Goal: Information Seeking & Learning: Learn about a topic

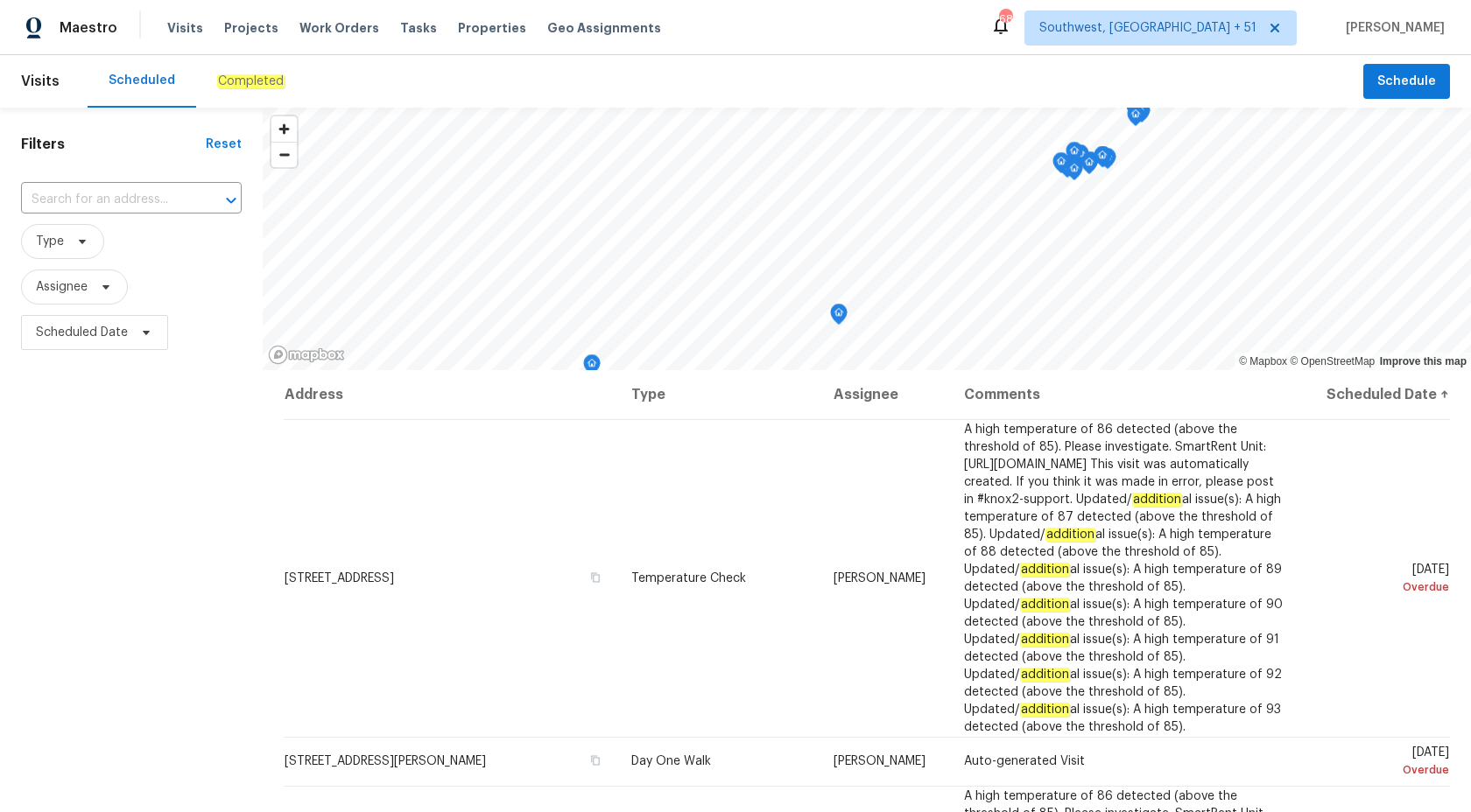
click at [269, 87] on em "Completed" at bounding box center [250, 82] width 67 height 14
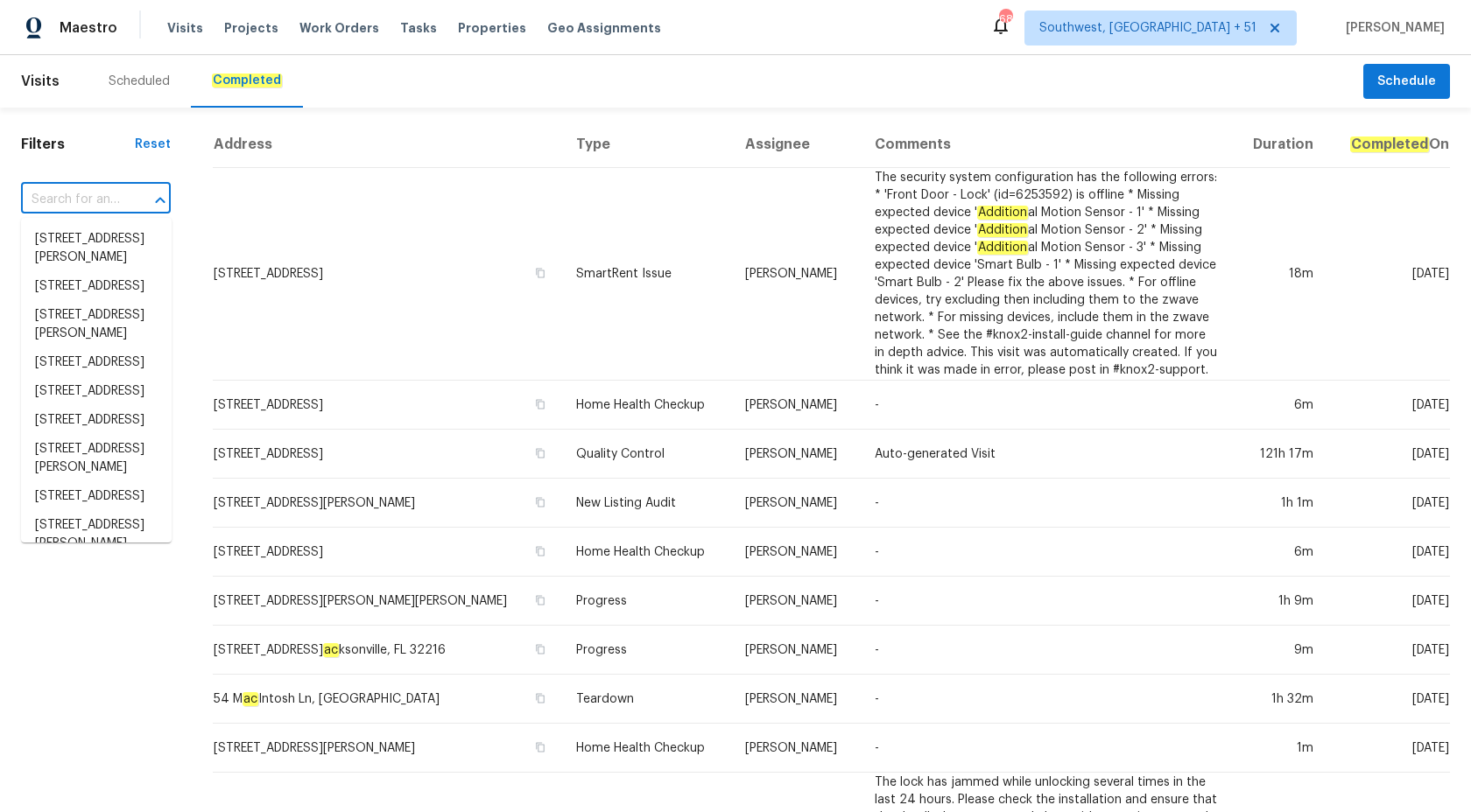
click at [96, 190] on input "text" at bounding box center [71, 200] width 101 height 28
paste input "[STREET_ADDRESS]"
type input "[STREET_ADDRESS]"
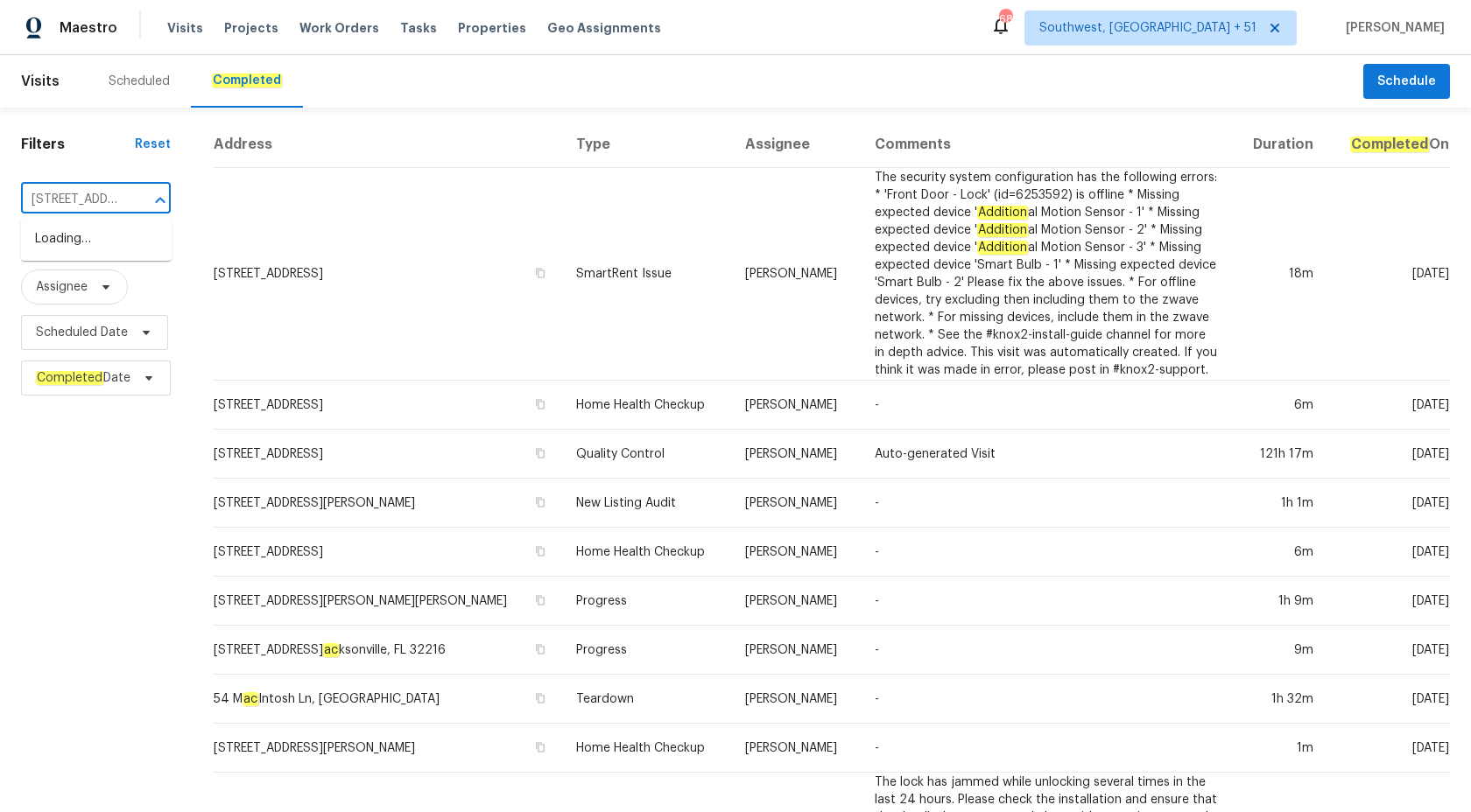
scroll to position [0, 143]
click at [111, 240] on li "[STREET_ADDRESS]" at bounding box center [96, 238] width 151 height 29
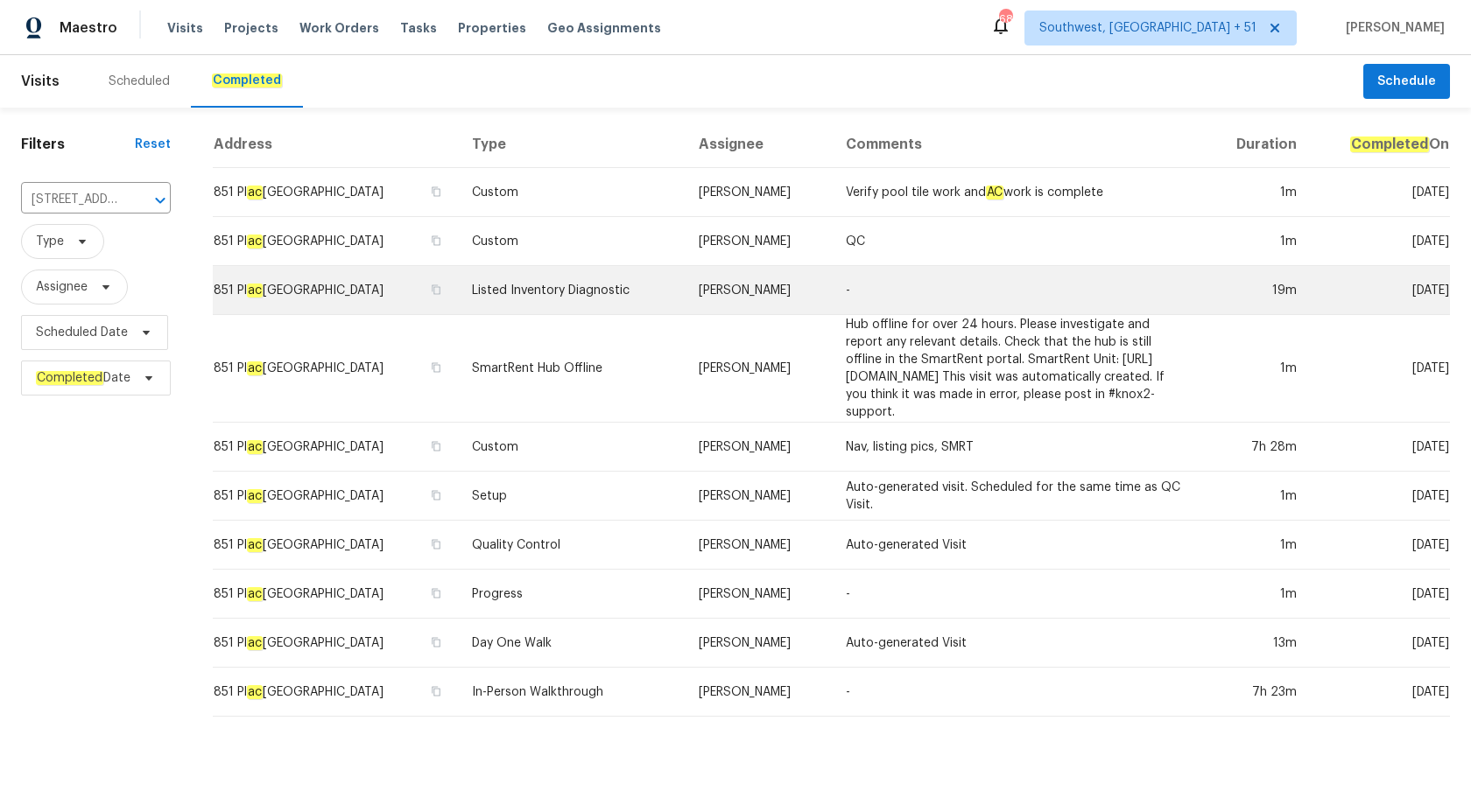
click at [733, 310] on td "[PERSON_NAME]" at bounding box center [758, 291] width 147 height 49
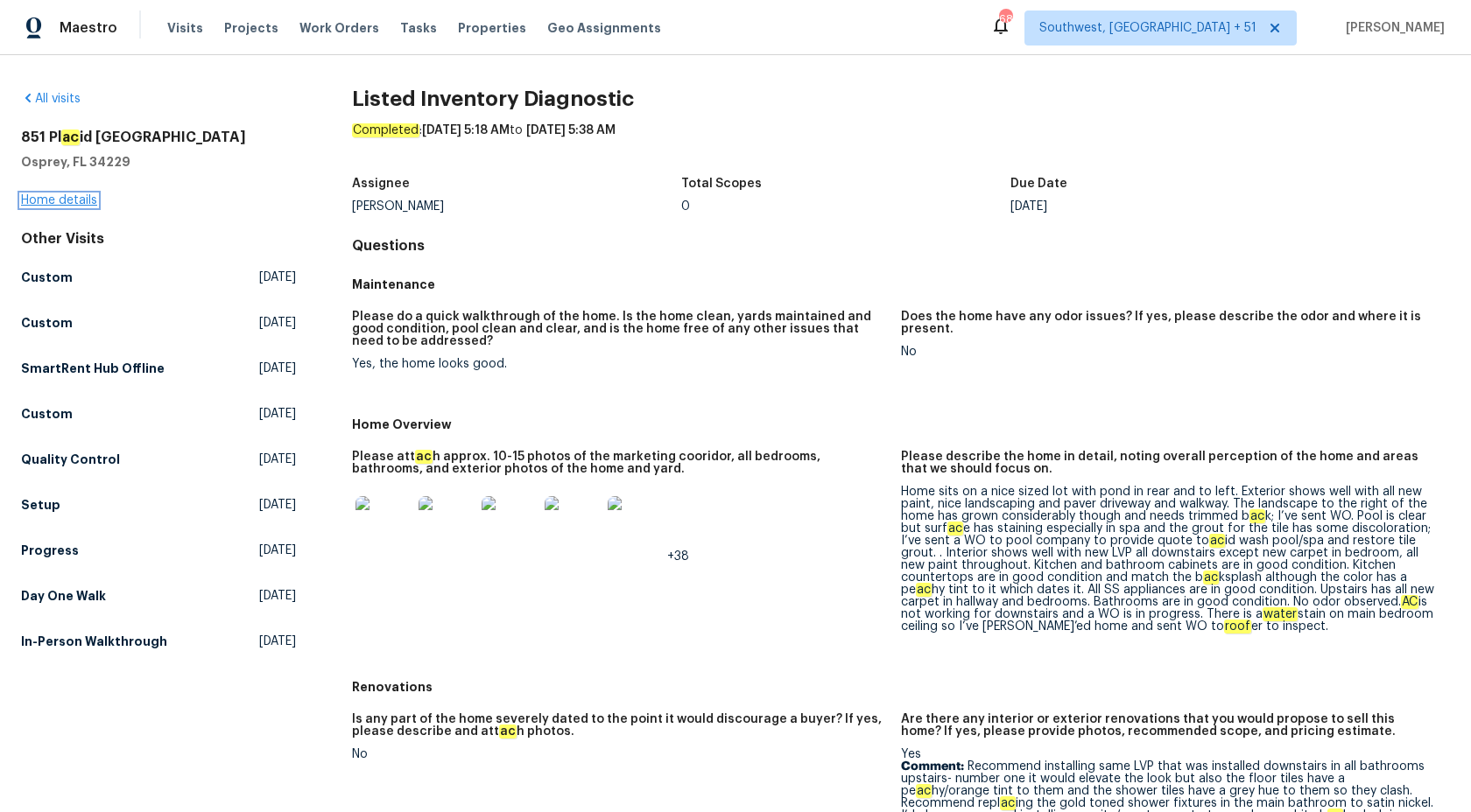
click at [58, 203] on link "Home details" at bounding box center [58, 200] width 76 height 12
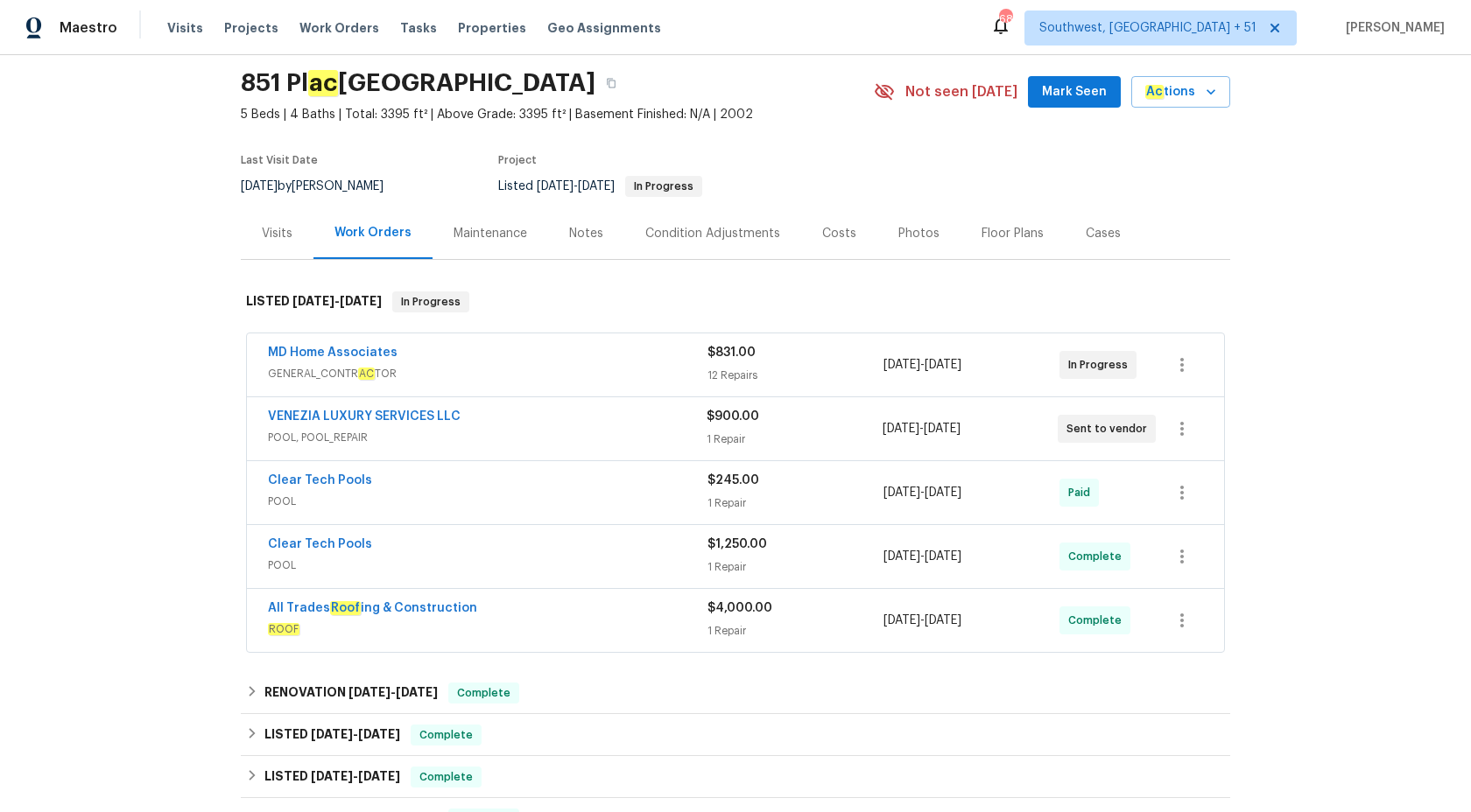
scroll to position [109, 0]
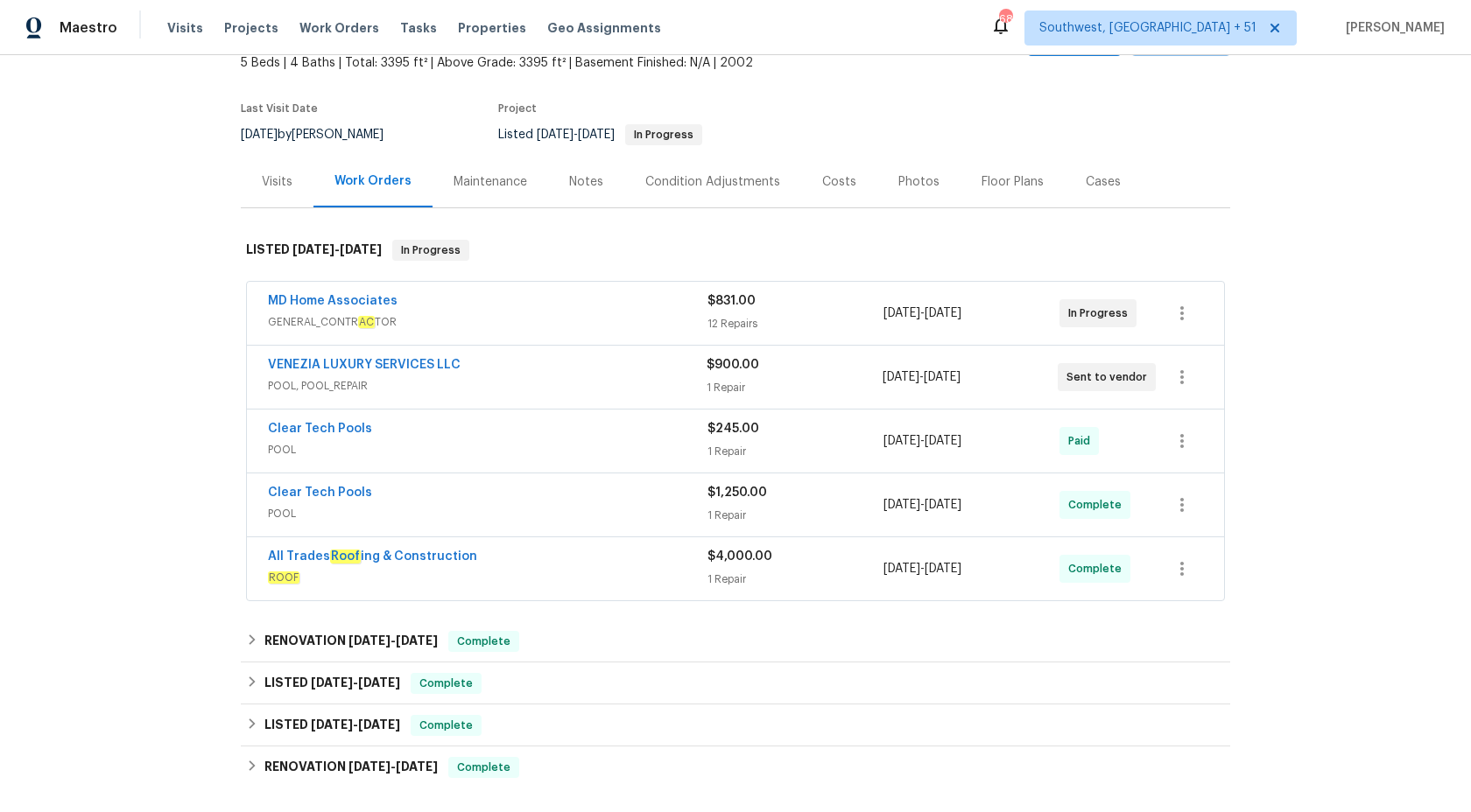
click at [557, 381] on span "POOL, POOL_REPAIR" at bounding box center [487, 386] width 439 height 18
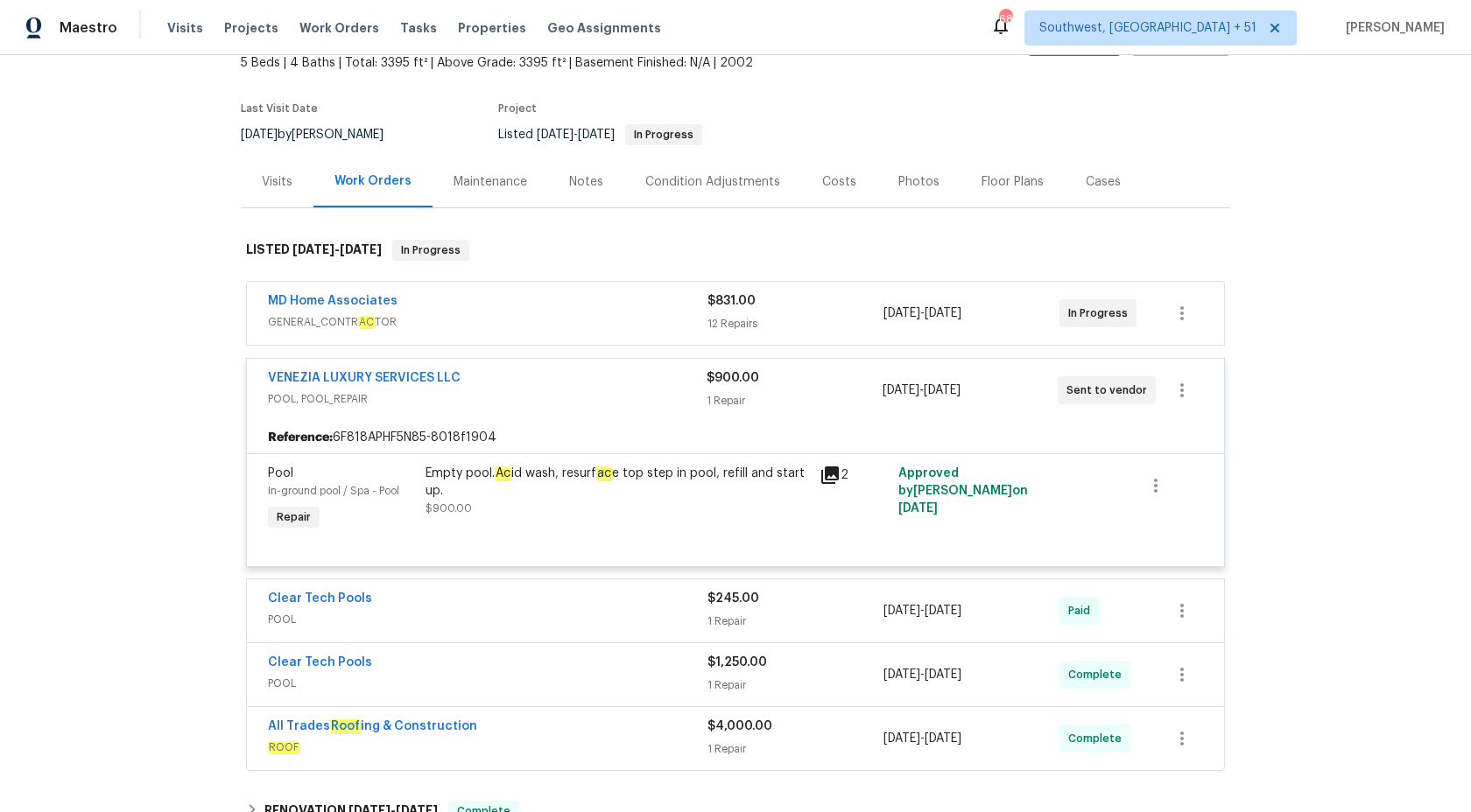
scroll to position [0, 0]
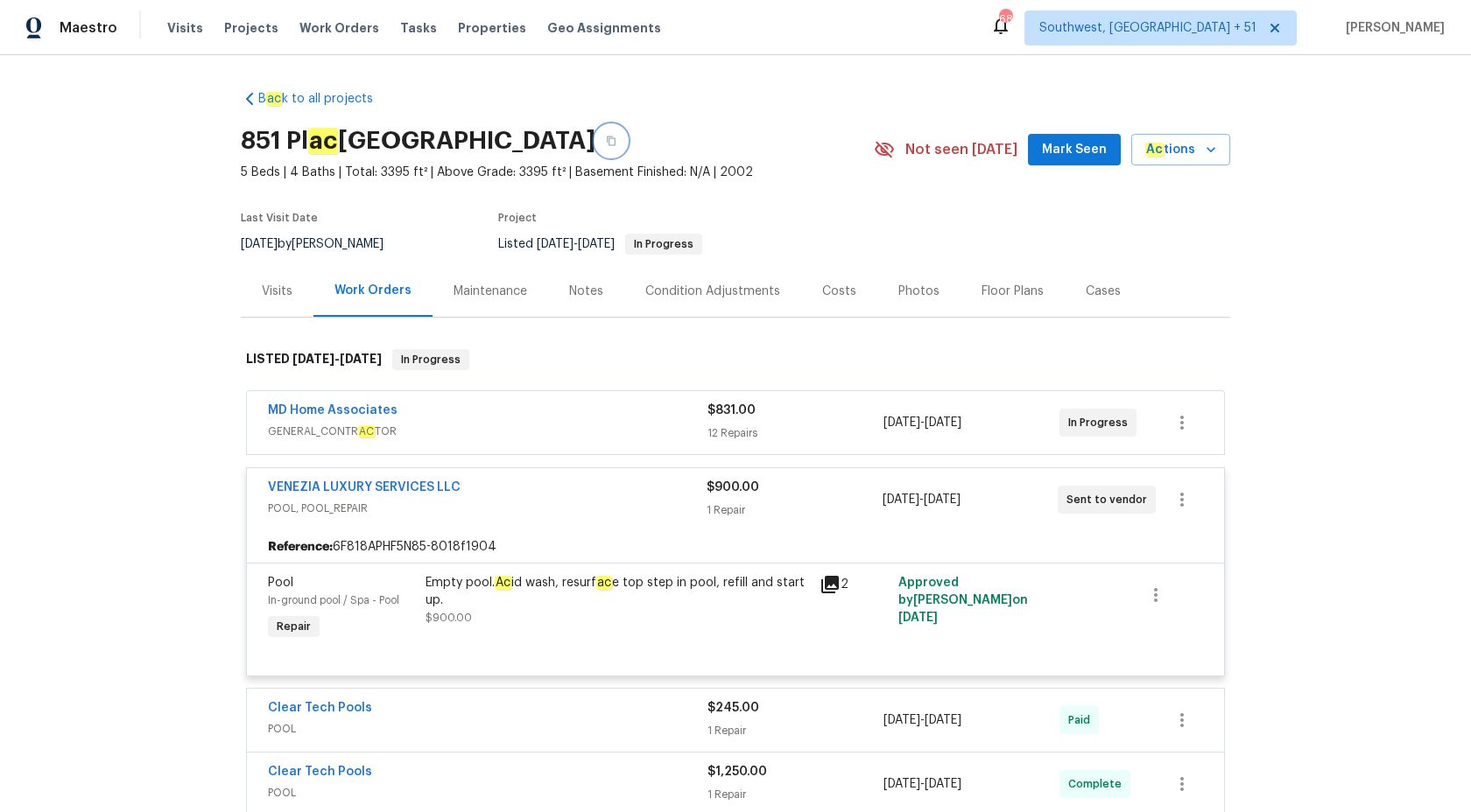
click at [615, 145] on icon "button" at bounding box center [611, 142] width 9 height 10
click at [668, 419] on div "MD Home Associates" at bounding box center [488, 412] width 440 height 21
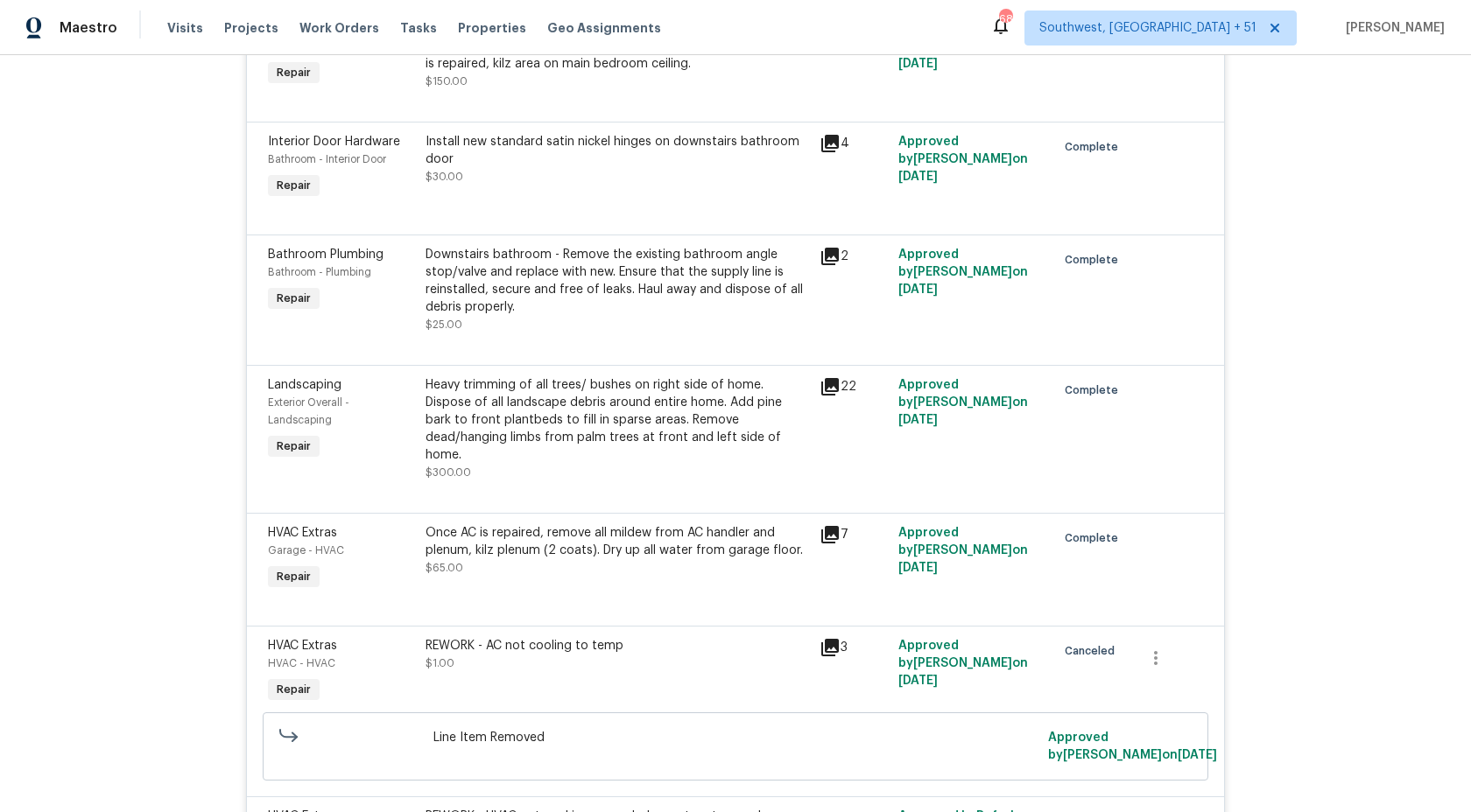
scroll to position [1969, 0]
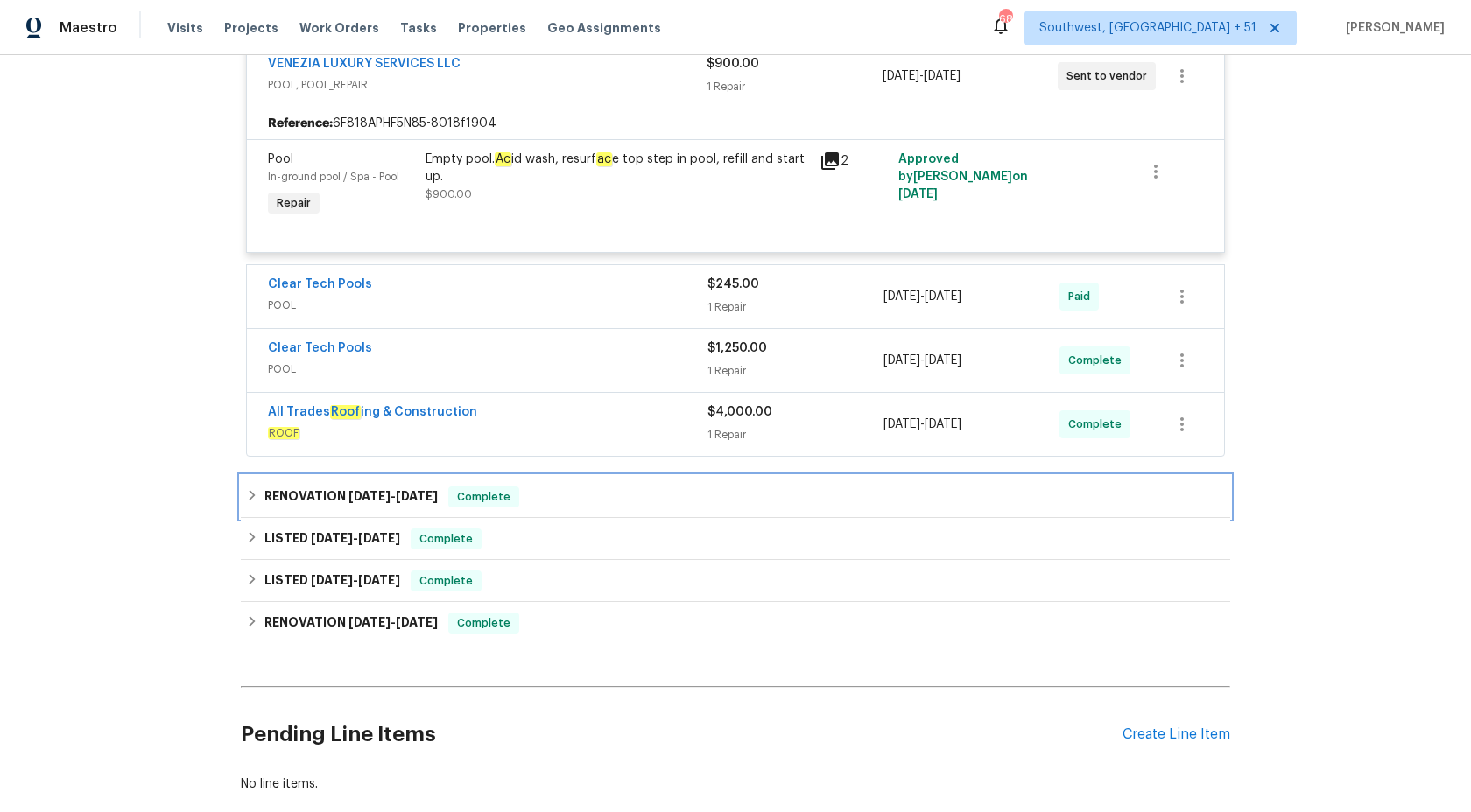
click at [559, 488] on div "RENOVATION [DATE] - [DATE] Complete" at bounding box center [736, 497] width 979 height 21
